Goal: Navigation & Orientation: Find specific page/section

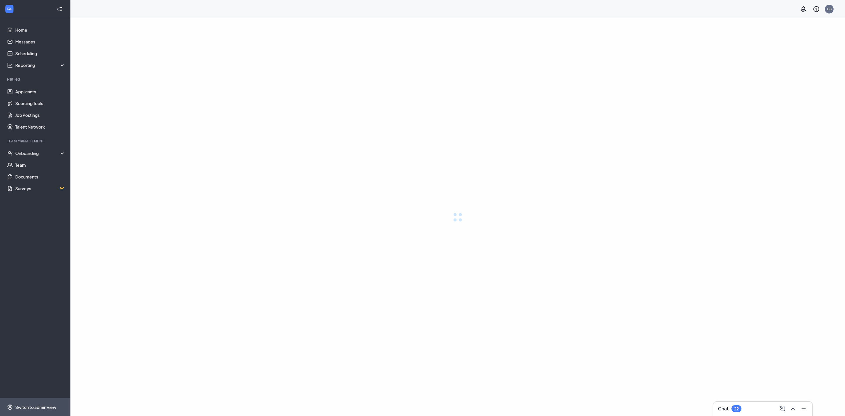
click at [49, 404] on div "Switch to admin view" at bounding box center [35, 407] width 41 height 6
